Goal: Task Accomplishment & Management: Complete application form

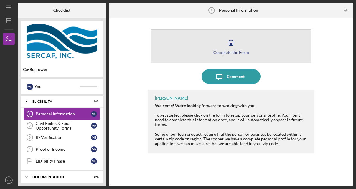
click at [257, 48] on button "Complete the Form Form" at bounding box center [231, 46] width 161 height 34
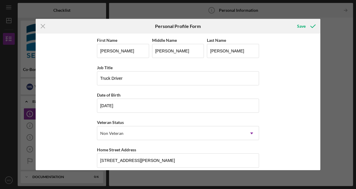
scroll to position [87, 0]
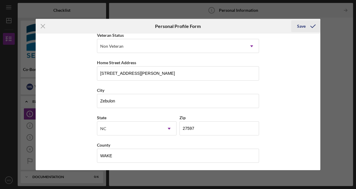
click at [309, 26] on icon "submit" at bounding box center [313, 26] width 15 height 15
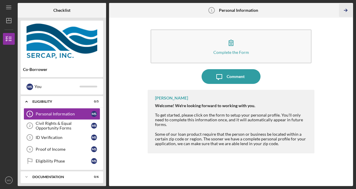
click at [349, 10] on icon "Icon/Table Pagination Arrow" at bounding box center [345, 10] width 13 height 13
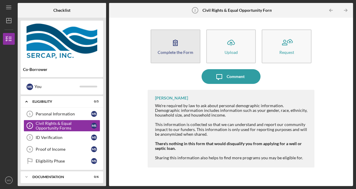
click at [184, 43] on button "Complete the Form Form" at bounding box center [176, 46] width 50 height 34
click at [181, 45] on icon "button" at bounding box center [175, 42] width 15 height 15
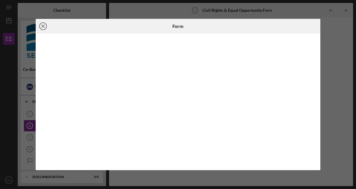
click at [44, 27] on icon "Icon/Close" at bounding box center [43, 26] width 15 height 15
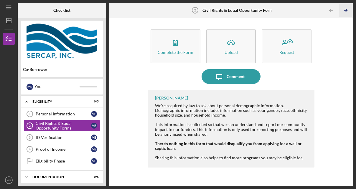
click at [347, 12] on icon "Icon/Table Pagination Arrow" at bounding box center [345, 10] width 13 height 13
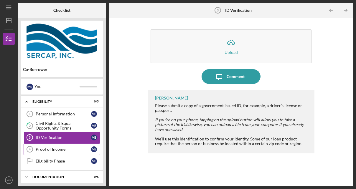
click at [59, 147] on div "Proof of Income" at bounding box center [63, 149] width 55 height 5
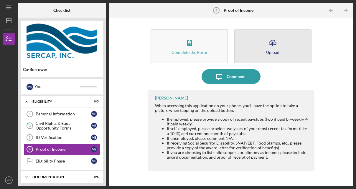
click at [277, 40] on icon "Icon/Upload" at bounding box center [272, 42] width 15 height 15
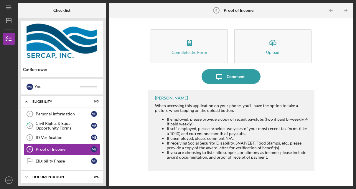
scroll to position [4, 0]
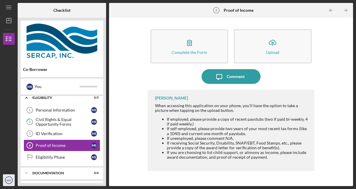
click at [5, 181] on icon "MS" at bounding box center [9, 180] width 12 height 15
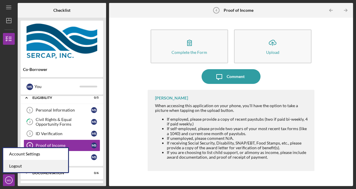
click at [37, 168] on link "Logout" at bounding box center [35, 166] width 65 height 12
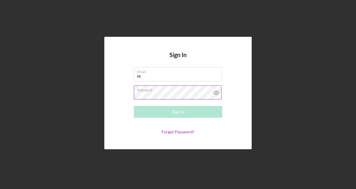
type input "r"
type input "[EMAIL_ADDRESS][DOMAIN_NAME]"
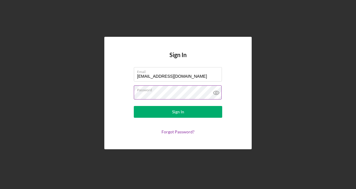
click at [134, 106] on button "Sign In" at bounding box center [178, 112] width 88 height 12
